Goal: Information Seeking & Learning: Learn about a topic

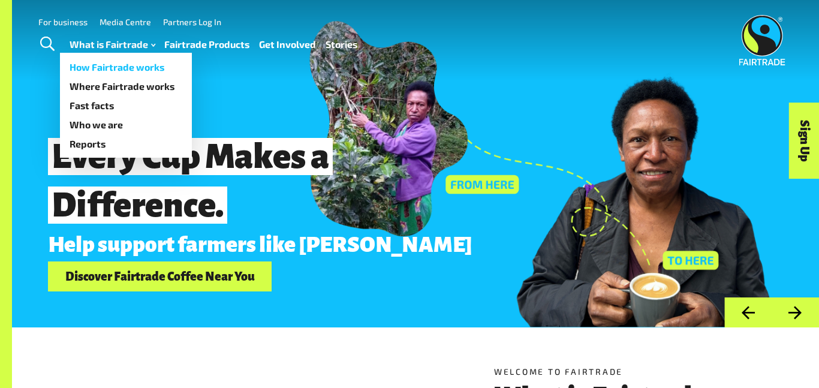
click at [103, 66] on link "How Fairtrade works" at bounding box center [126, 67] width 132 height 19
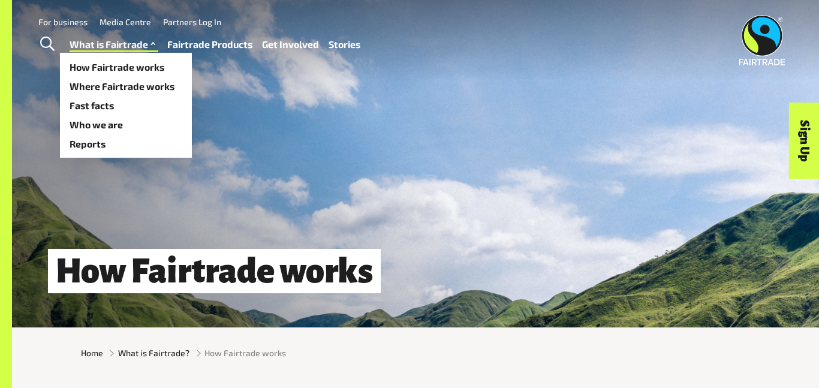
click at [113, 46] on link "What is Fairtrade" at bounding box center [114, 44] width 89 height 17
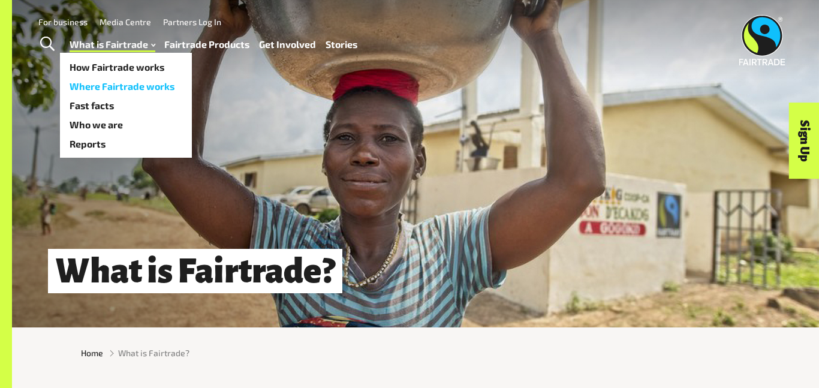
click at [125, 86] on link "Where Fairtrade works" at bounding box center [126, 86] width 132 height 19
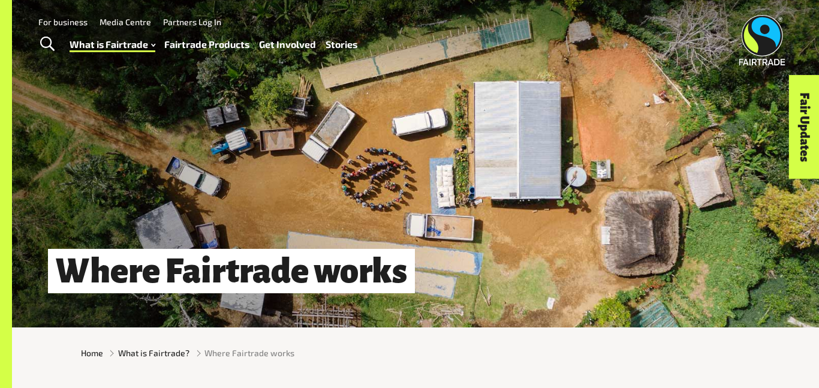
click at [209, 45] on link "Fairtrade Products" at bounding box center [206, 44] width 85 height 17
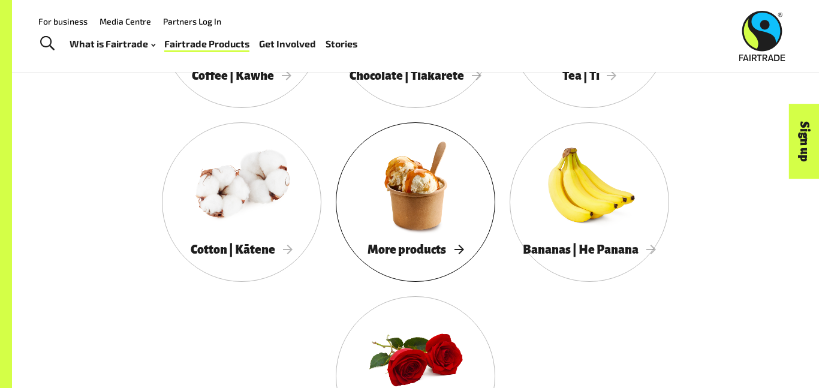
scroll to position [1159, 0]
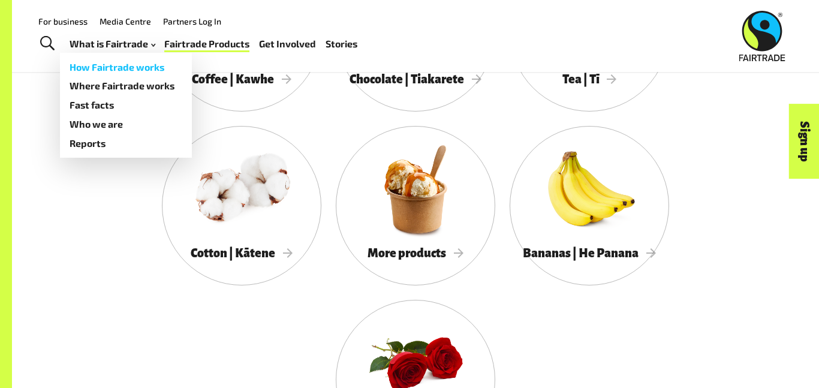
click at [115, 71] on link "How Fairtrade works" at bounding box center [126, 67] width 132 height 19
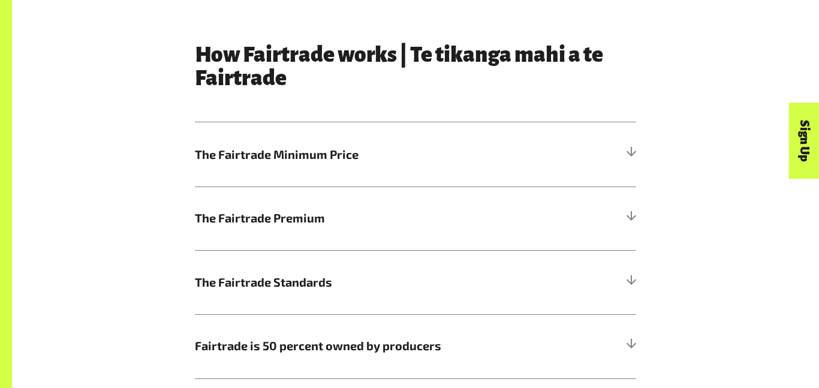
scroll to position [619, 0]
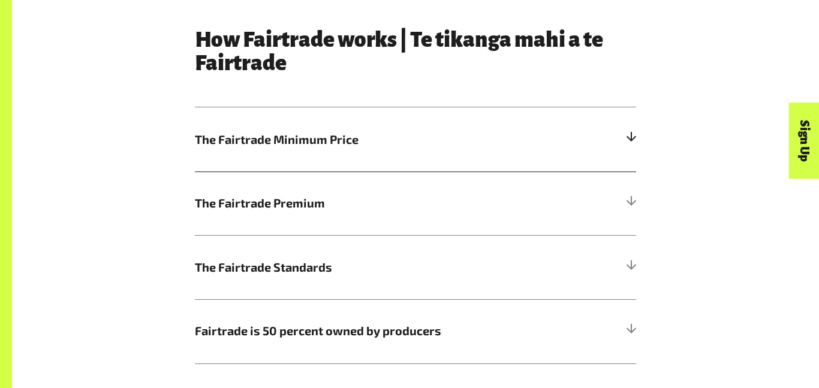
click at [387, 150] on h5 "The Fairtrade Minimum Price" at bounding box center [415, 139] width 441 height 64
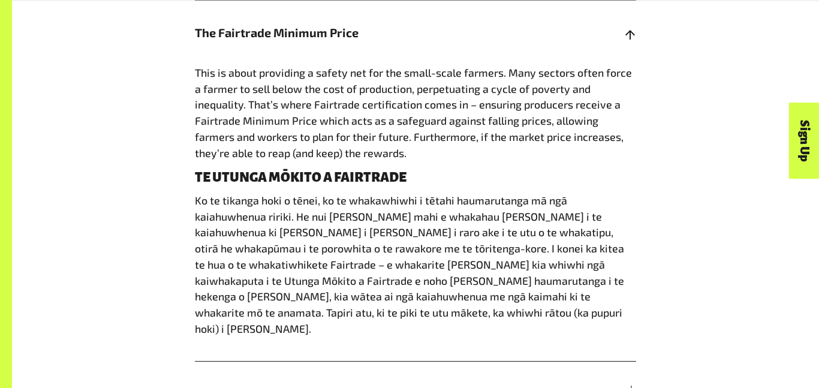
scroll to position [726, 0]
click at [307, 35] on span "The Fairtrade Minimum Price" at bounding box center [360, 32] width 331 height 18
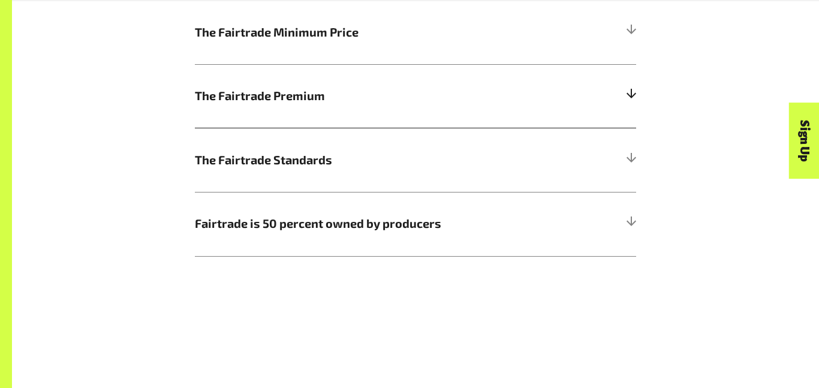
click at [276, 118] on h5 "The Fairtrade Premium" at bounding box center [415, 96] width 441 height 64
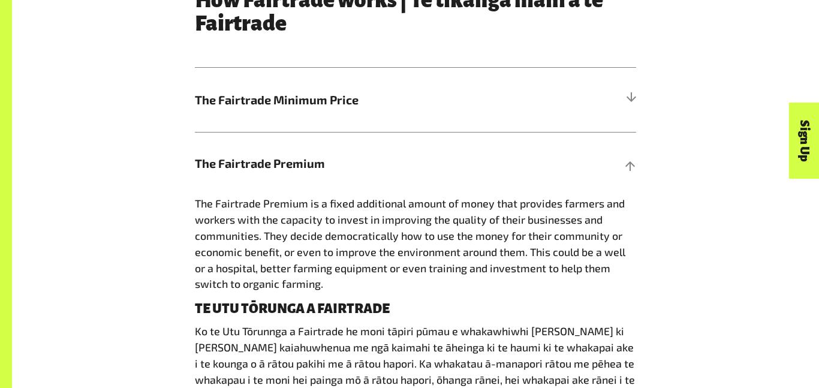
scroll to position [662, 0]
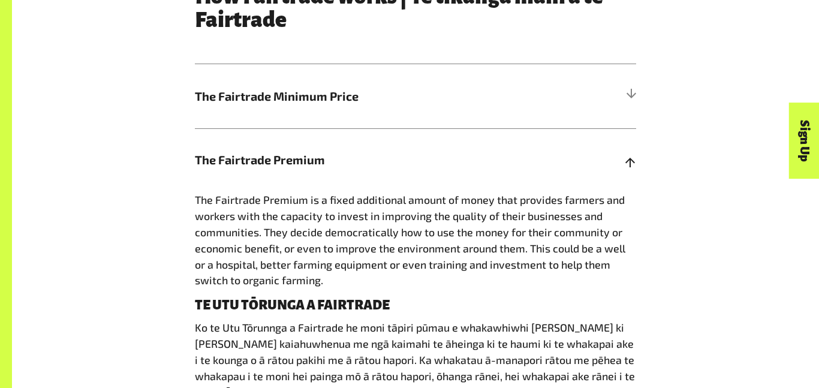
click at [430, 148] on h5 "The Fairtrade Premium" at bounding box center [415, 160] width 441 height 64
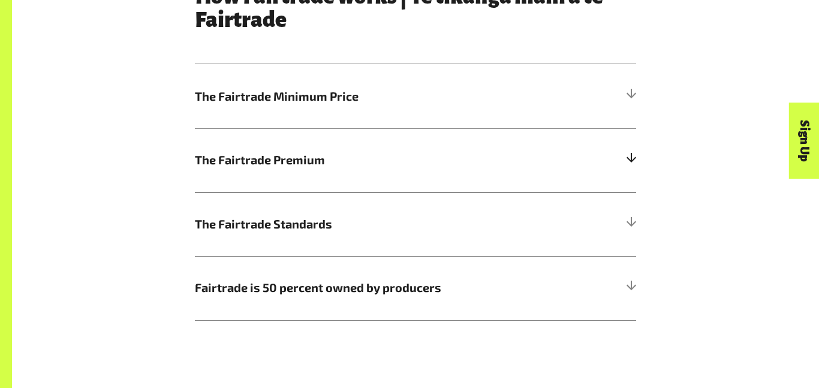
scroll to position [0, 0]
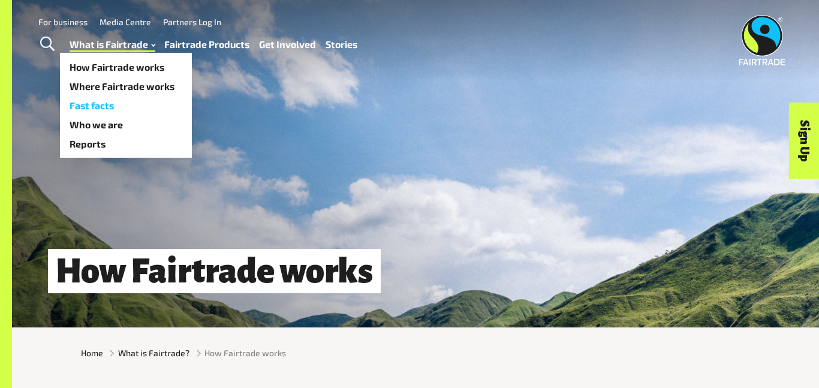
click at [115, 100] on link "Fast facts" at bounding box center [126, 105] width 132 height 19
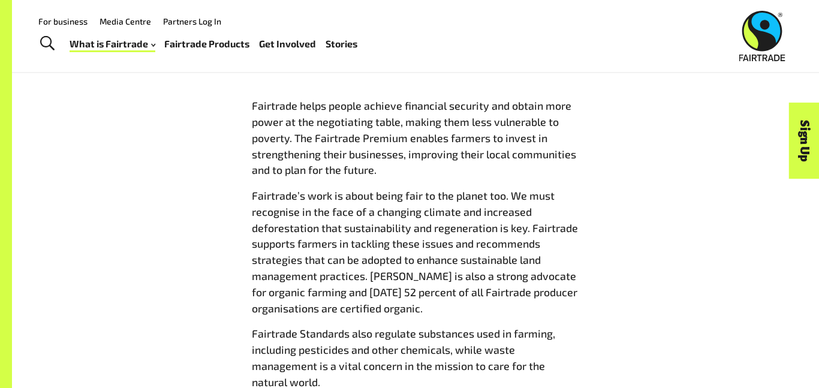
scroll to position [1312, 0]
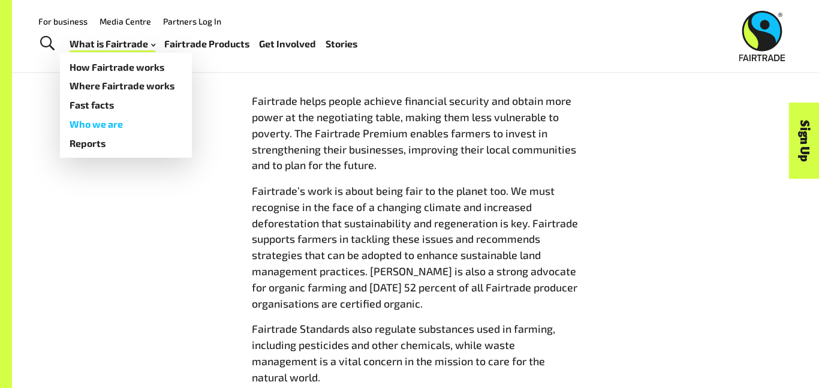
click at [109, 127] on link "Who we are" at bounding box center [126, 124] width 132 height 19
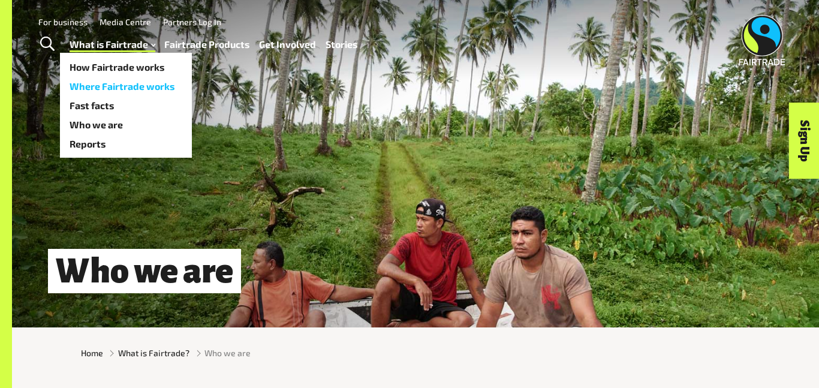
click at [119, 84] on link "Where Fairtrade works" at bounding box center [126, 86] width 132 height 19
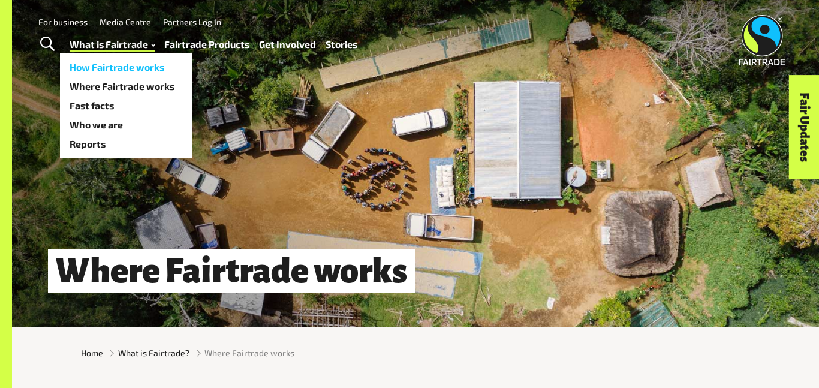
click at [105, 72] on link "How Fairtrade works" at bounding box center [126, 67] width 132 height 19
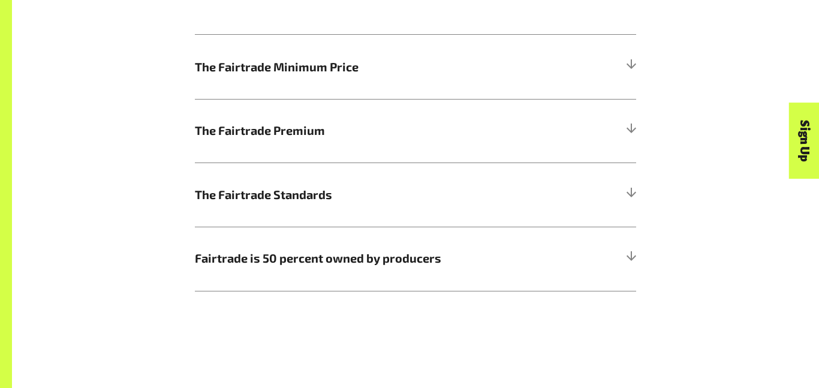
scroll to position [693, 0]
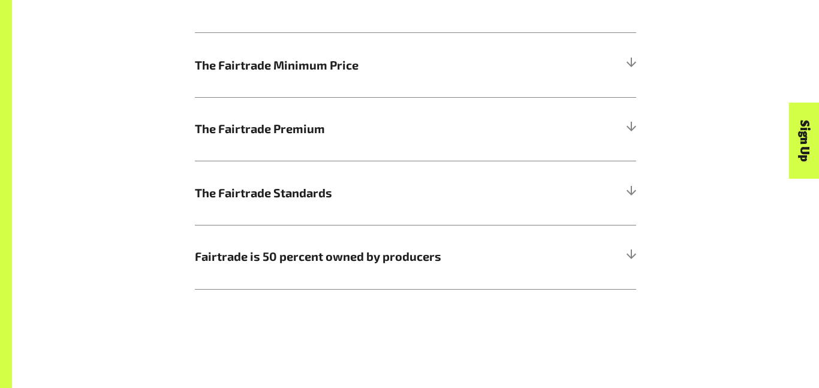
click at [317, 120] on span "The Fairtrade Premium" at bounding box center [360, 129] width 331 height 18
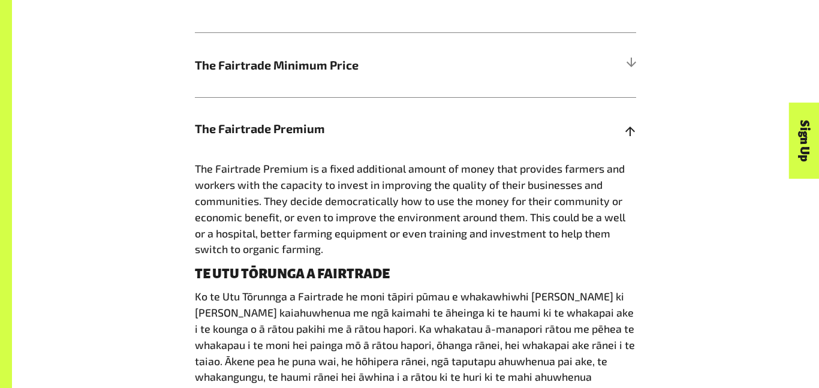
click at [501, 134] on span "The Fairtrade Premium" at bounding box center [360, 129] width 331 height 18
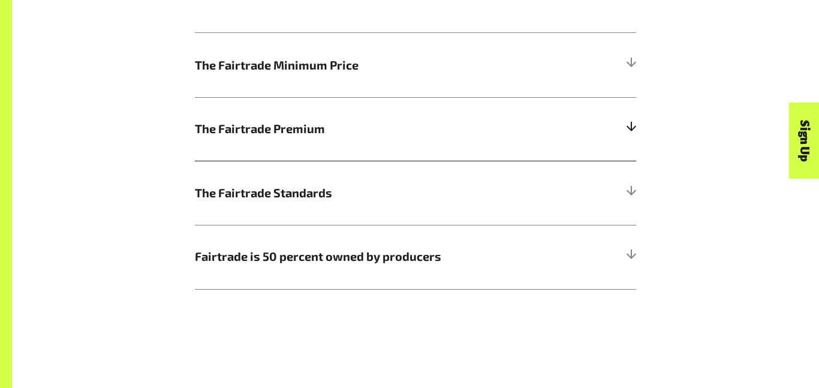
click at [522, 156] on h5 "The Fairtrade Premium" at bounding box center [415, 129] width 441 height 64
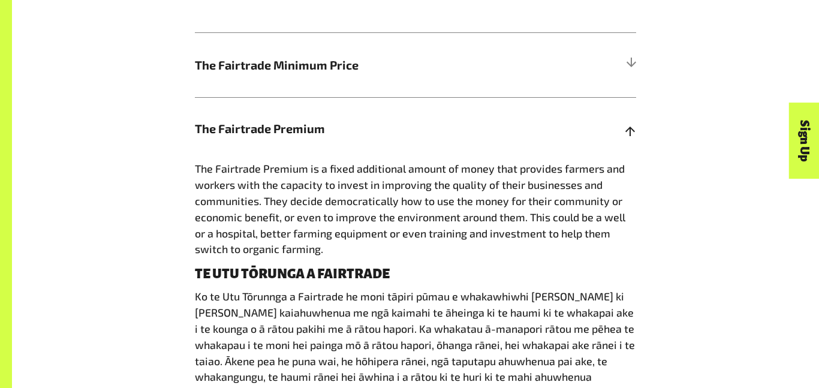
click at [510, 125] on span "The Fairtrade Premium" at bounding box center [360, 129] width 331 height 18
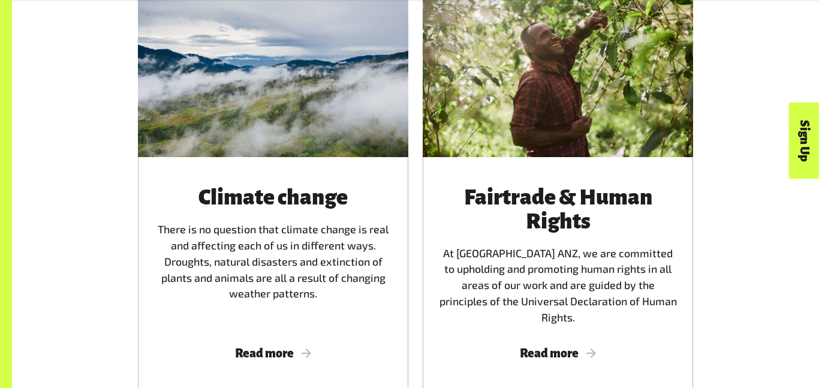
scroll to position [2331, 0]
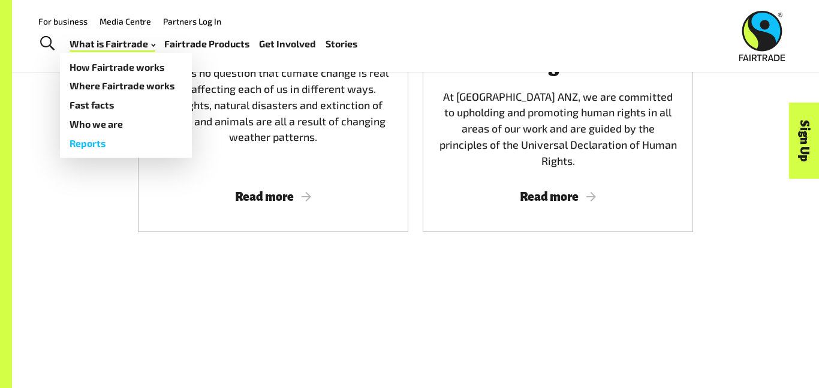
click at [106, 141] on link "Reports" at bounding box center [126, 143] width 132 height 19
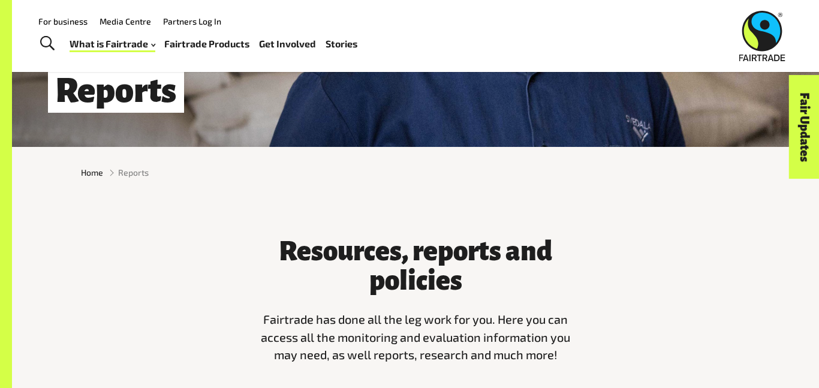
scroll to position [164, 0]
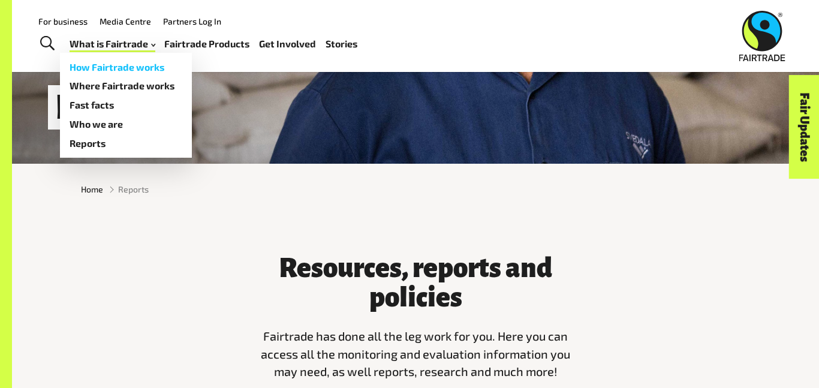
click at [100, 71] on link "How Fairtrade works" at bounding box center [126, 67] width 132 height 19
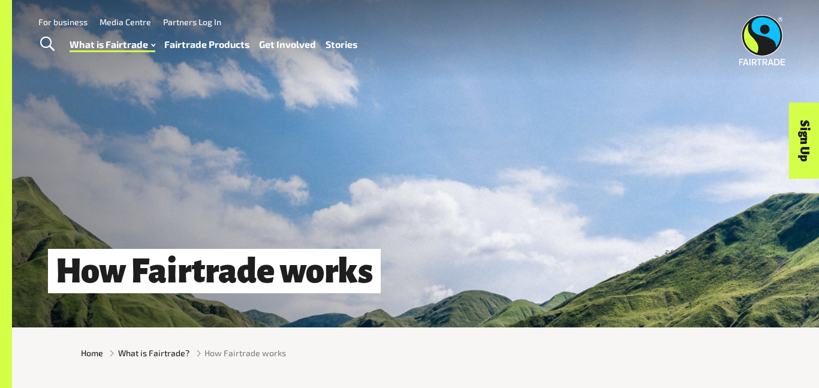
click at [213, 44] on link "Fairtrade Products" at bounding box center [206, 44] width 85 height 17
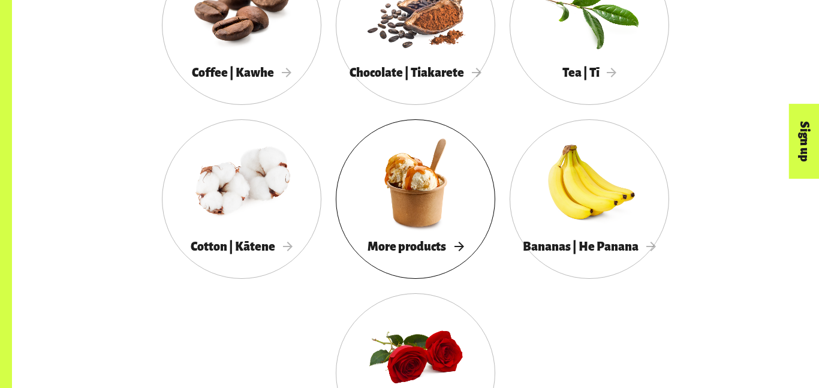
scroll to position [1174, 0]
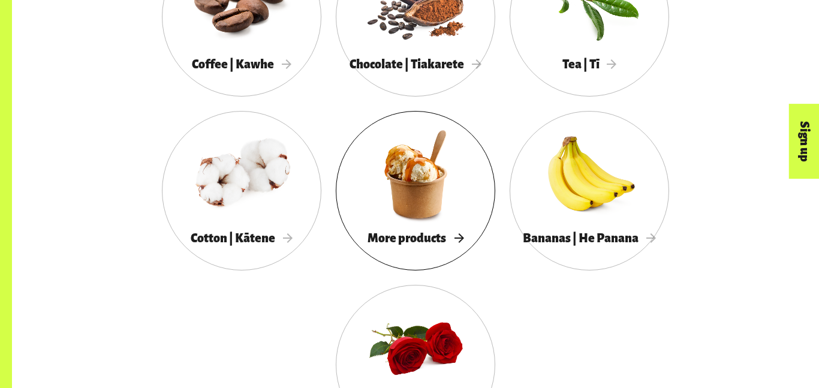
click at [385, 171] on div at bounding box center [415, 174] width 159 height 104
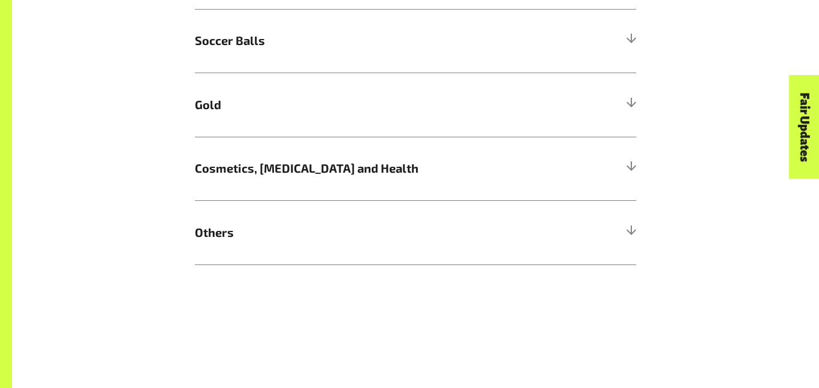
scroll to position [954, 0]
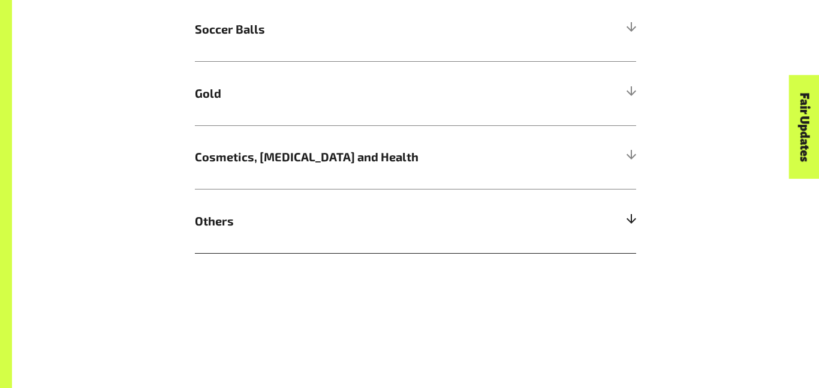
click at [296, 224] on span "Others" at bounding box center [360, 221] width 331 height 18
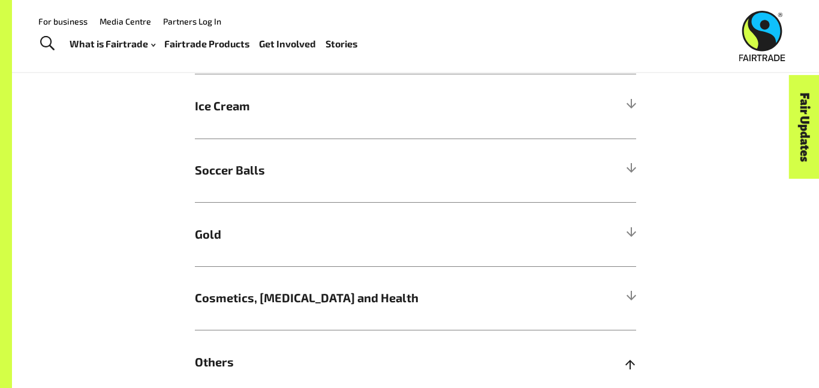
scroll to position [812, 0]
click at [308, 247] on h5 "Gold" at bounding box center [415, 235] width 441 height 64
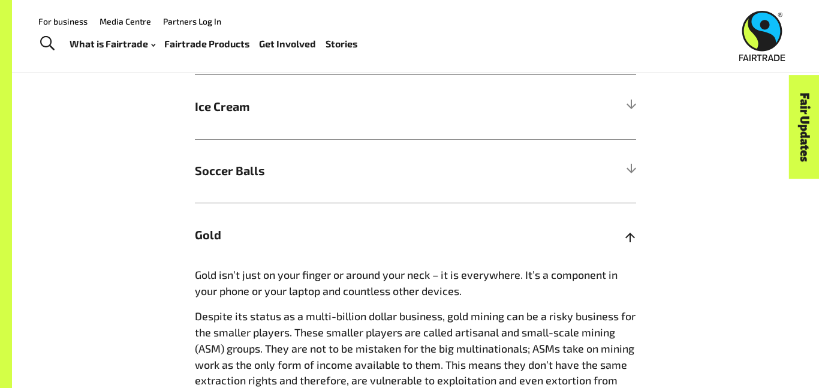
click at [308, 247] on h5 "Gold" at bounding box center [415, 235] width 441 height 64
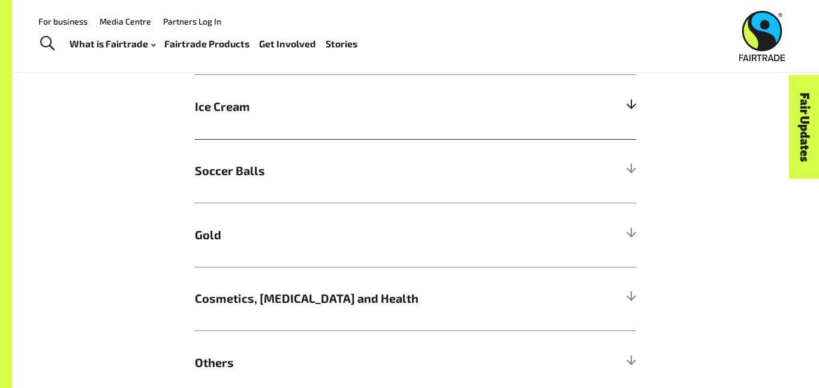
click at [267, 120] on h5 "Ice Cream" at bounding box center [415, 107] width 441 height 64
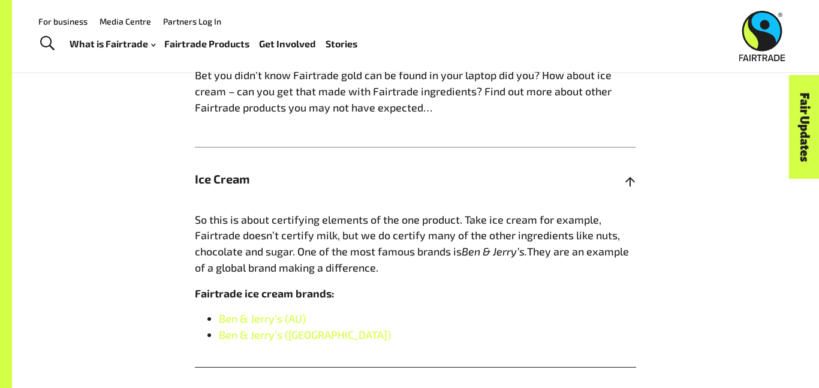
scroll to position [739, 0]
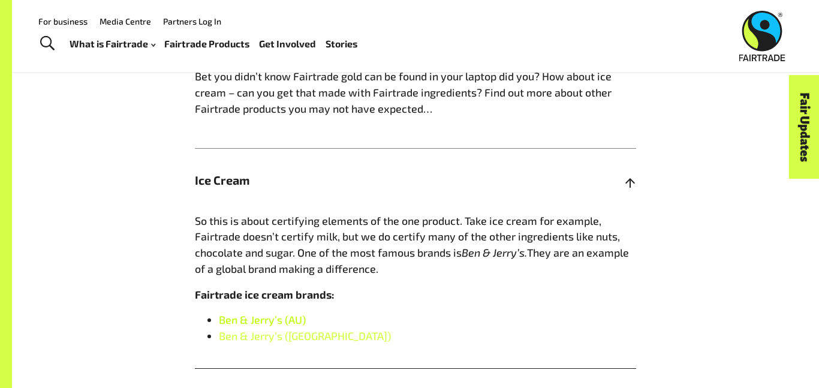
click at [262, 320] on link "Ben & Jerry’s (AU)" at bounding box center [262, 319] width 87 height 13
